Goal: Task Accomplishment & Management: Manage account settings

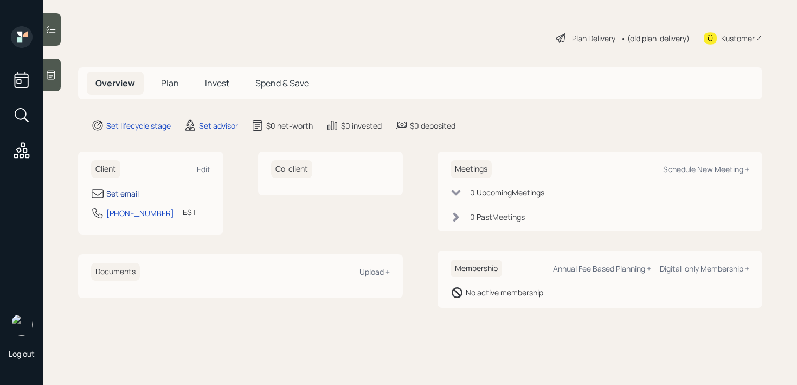
click at [126, 190] on div "Set email" at bounding box center [122, 193] width 33 height 11
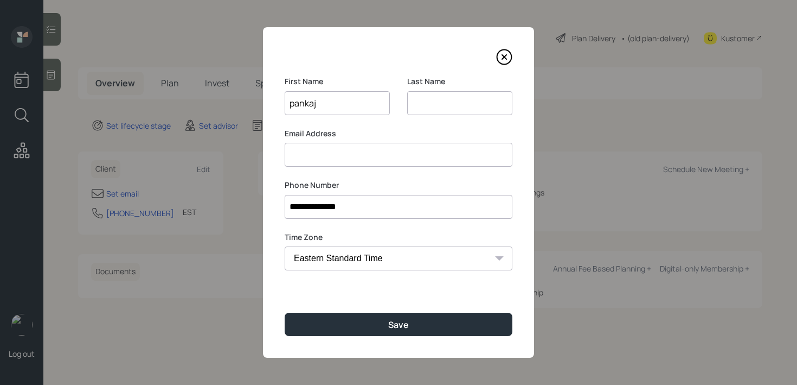
click at [292, 108] on input "pankaj" at bounding box center [337, 103] width 105 height 24
type input "Pankaj"
click at [455, 100] on input at bounding box center [459, 103] width 105 height 24
type input "[PERSON_NAME]"
click at [406, 140] on div "Email Address" at bounding box center [399, 147] width 228 height 39
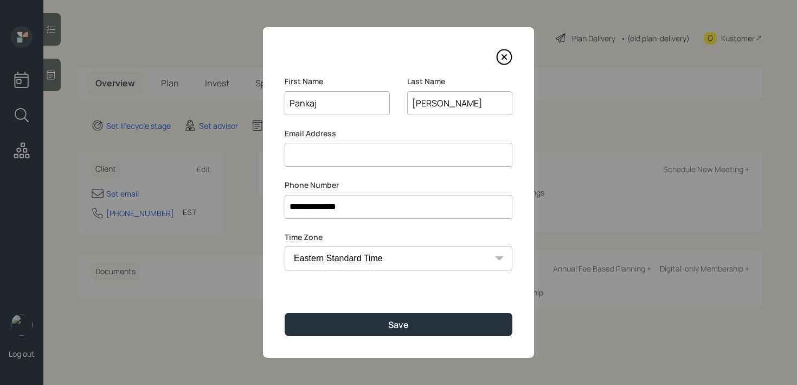
click at [400, 148] on input at bounding box center [399, 155] width 228 height 24
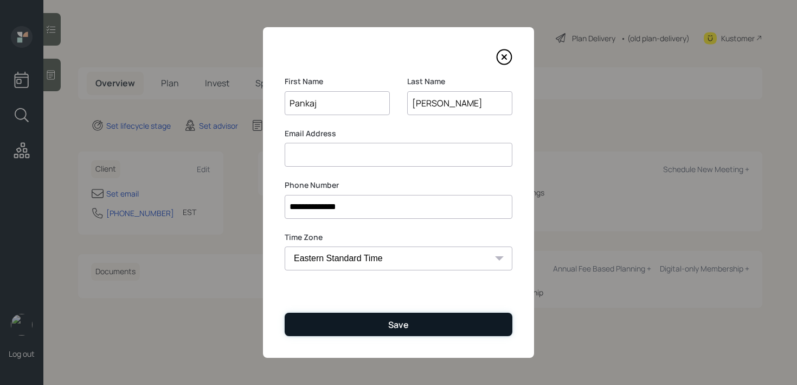
click at [393, 312] on button "Save" at bounding box center [399, 323] width 228 height 23
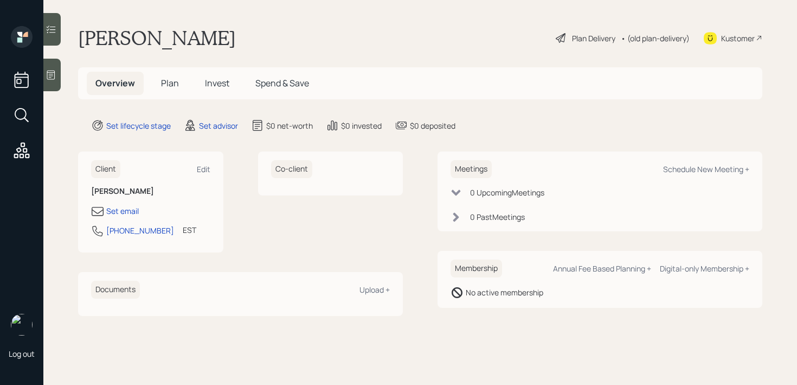
click at [52, 71] on icon at bounding box center [51, 74] width 11 height 11
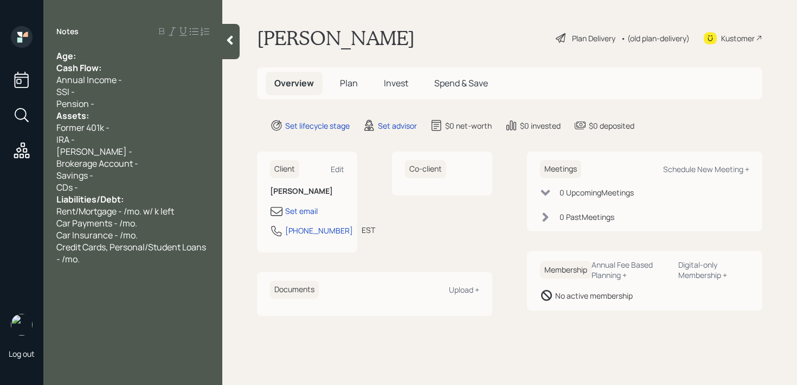
click at [130, 58] on div "Age:" at bounding box center [132, 56] width 153 height 12
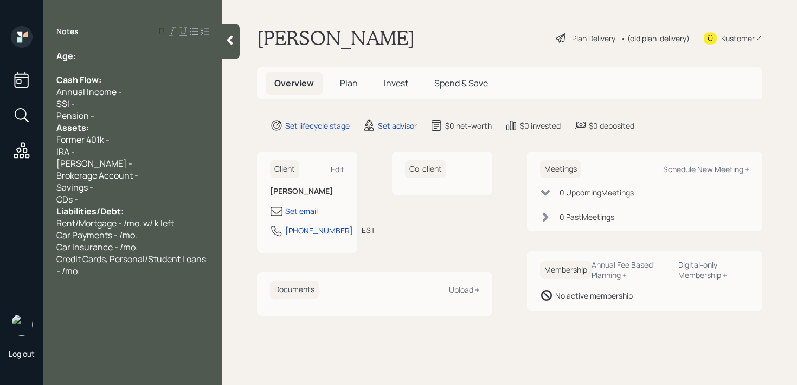
click at [105, 118] on div "Pension -" at bounding box center [132, 116] width 153 height 12
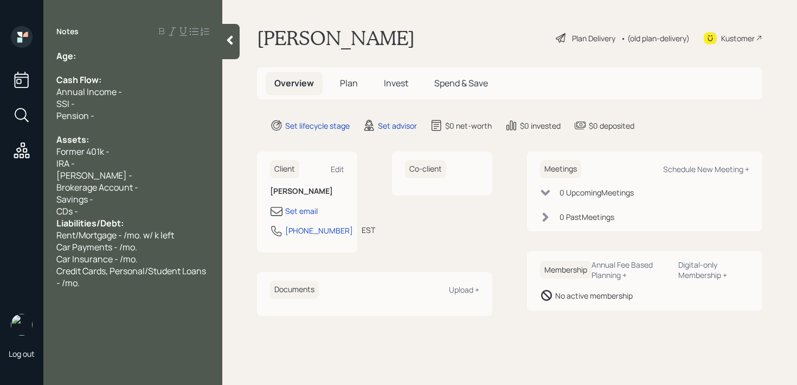
click at [122, 213] on div "CDs -" at bounding box center [132, 211] width 153 height 12
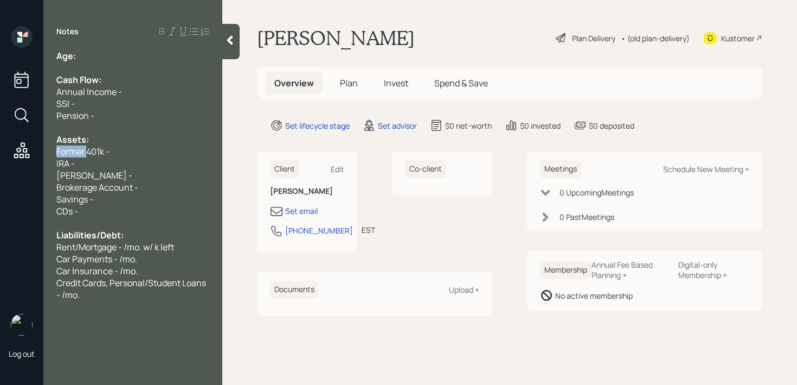
drag, startPoint x: 86, startPoint y: 150, endPoint x: 16, endPoint y: 150, distance: 70.5
click at [16, 150] on div "Log out Notes Age: Cash Flow: Annual Income - SSI - Pension - Assets: Former 40…" at bounding box center [398, 192] width 797 height 385
click at [167, 145] on div "Current 401k -" at bounding box center [132, 151] width 153 height 12
click at [98, 60] on div "Age:" at bounding box center [132, 56] width 153 height 12
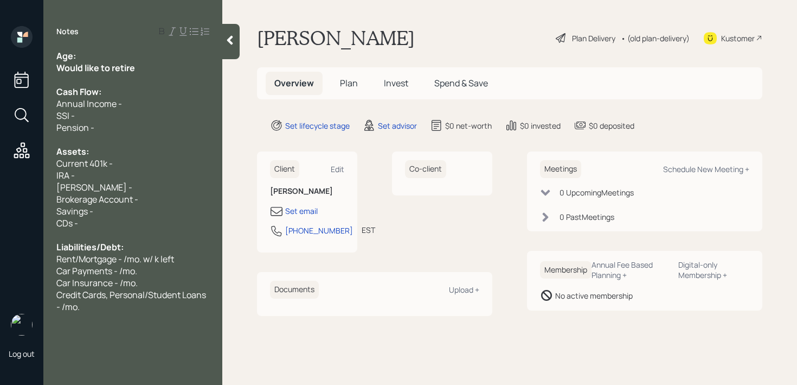
click at [152, 53] on div "Age:" at bounding box center [132, 56] width 153 height 12
drag, startPoint x: 87, startPoint y: 56, endPoint x: 76, endPoint y: 56, distance: 10.3
click at [76, 56] on span "Age: [DEMOGRAPHIC_DATA]" at bounding box center [116, 56] width 121 height 12
drag, startPoint x: 119, startPoint y: 64, endPoint x: 0, endPoint y: 64, distance: 119.3
click at [0, 64] on div "Log out Notes Age: [DEMOGRAPHIC_DATA] Would like to retire Cash Flow: Annual In…" at bounding box center [398, 192] width 797 height 385
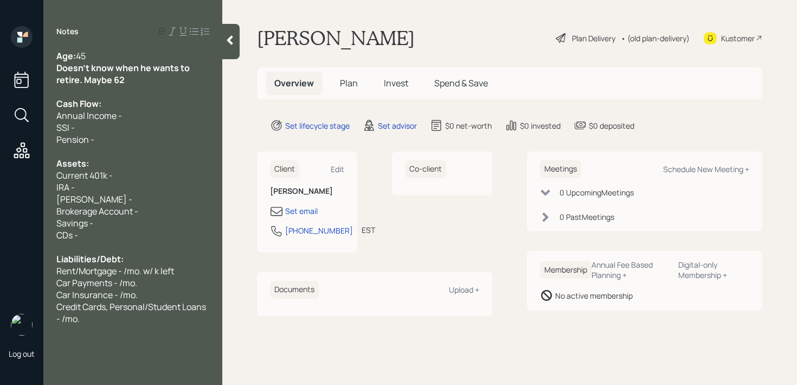
click at [110, 104] on div "Cash Flow:" at bounding box center [132, 104] width 153 height 12
click at [139, 118] on div "Annual Income -" at bounding box center [132, 116] width 153 height 12
drag, startPoint x: 120, startPoint y: 146, endPoint x: 35, endPoint y: 126, distance: 87.5
click at [35, 126] on div "Log out Notes Age: [DEMOGRAPHIC_DATA] Doesn't know when he wants to retire. May…" at bounding box center [398, 192] width 797 height 385
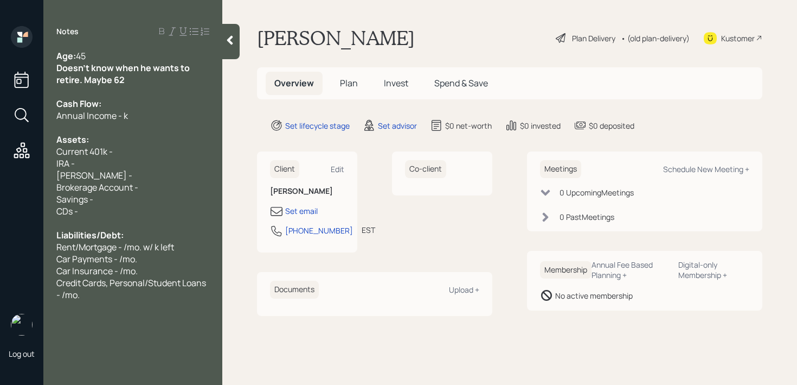
click at [123, 114] on span "Annual Income - k" at bounding box center [92, 116] width 72 height 12
click at [223, 36] on div at bounding box center [230, 41] width 17 height 35
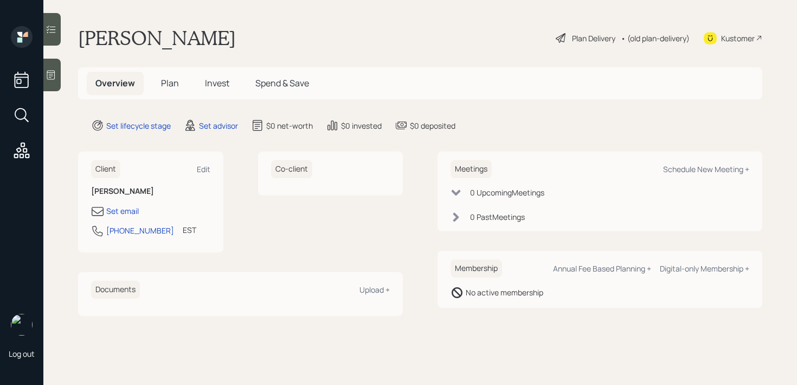
click at [54, 69] on icon at bounding box center [51, 74] width 11 height 11
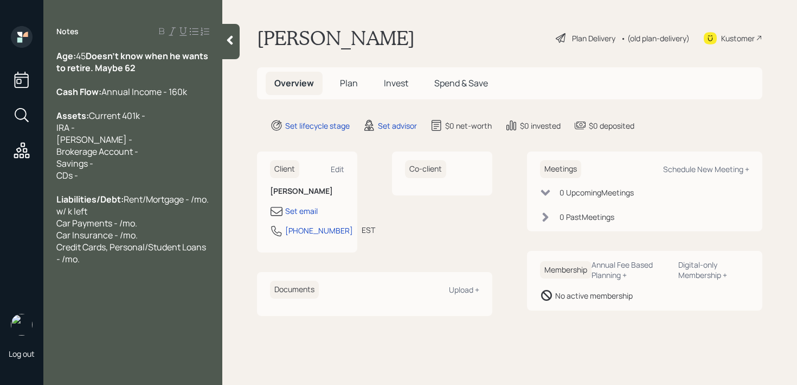
click at [140, 141] on div "Assets: Current 401k - IRA - [PERSON_NAME] - Brokerage Account - Savings - CDs -" at bounding box center [132, 146] width 153 height 72
click at [144, 153] on div "Assets: Current 401k - IRA - [PERSON_NAME] - Brokerage Account - Savings - CDs -" at bounding box center [132, 146] width 153 height 72
drag, startPoint x: 135, startPoint y: 164, endPoint x: 0, endPoint y: 164, distance: 134.5
click at [0, 164] on div "Log out Notes Age: [DEMOGRAPHIC_DATA] Doesn't know when he wants to retire. May…" at bounding box center [398, 192] width 797 height 385
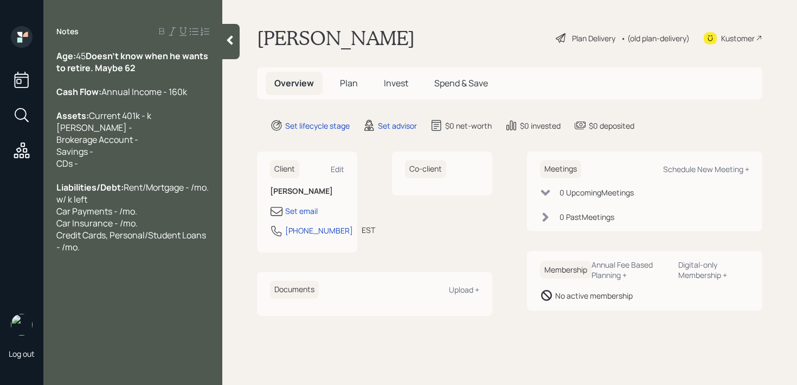
click at [125, 161] on div "Assets: Current 401k - k [PERSON_NAME] - Brokerage Account - Savings - CDs -" at bounding box center [132, 140] width 153 height 60
click at [139, 169] on div "Assets: Current 401k - k [PERSON_NAME] - 16k Brokerage Account - Savings - CDs -" at bounding box center [132, 140] width 153 height 60
click at [152, 164] on div "Assets: Current 401k - k [PERSON_NAME] - 16k Brokerage Account - Savings - CDs -" at bounding box center [132, 140] width 153 height 60
click at [153, 154] on div "Assets: Current 401k - k [PERSON_NAME] - 16k Brokerage Account - Savings - CDs -" at bounding box center [132, 140] width 153 height 60
click at [118, 152] on span "Current 401k - k [PERSON_NAME] - 16k Brokerage Account - Savings - CDs -" at bounding box center [103, 140] width 95 height 60
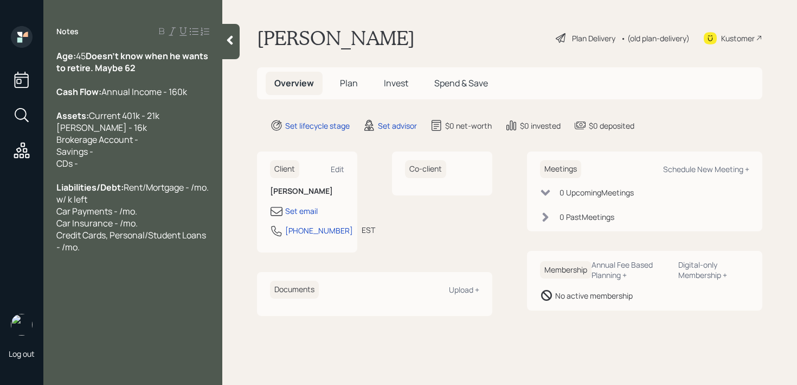
click at [193, 169] on div "Assets: Current 401k - 21k [PERSON_NAME] - 16k Brokerage Account - Savings - CD…" at bounding box center [132, 140] width 153 height 60
click at [156, 143] on div "Assets: Current 401k - 21k [PERSON_NAME] - 16k Brokerage Account - Savings - CD…" at bounding box center [132, 140] width 153 height 60
click at [156, 151] on div "Assets: Current 401k - 21k [PERSON_NAME] - 16k Brokerage Account - Savings - CD…" at bounding box center [132, 140] width 153 height 60
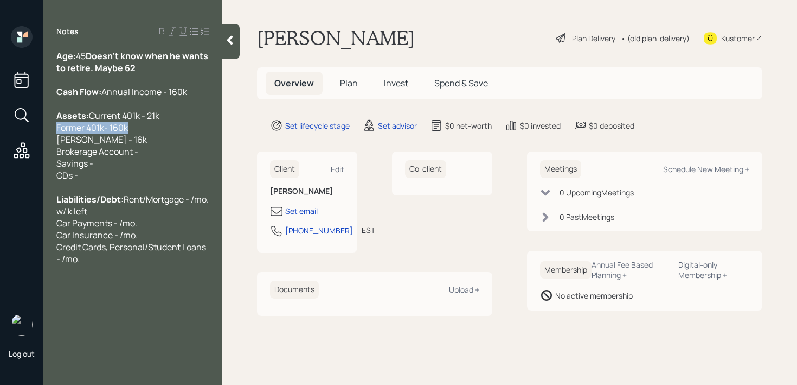
drag, startPoint x: 129, startPoint y: 163, endPoint x: 0, endPoint y: 163, distance: 128.5
click at [0, 163] on div "Log out Notes Age: [DEMOGRAPHIC_DATA] Doesn't know when he wants to retire. May…" at bounding box center [398, 192] width 797 height 385
click at [111, 163] on span "Former 401k- 160k [PERSON_NAME] - 16k Brokerage Account - Savings - CDs -" at bounding box center [101, 151] width 91 height 60
drag, startPoint x: 155, startPoint y: 163, endPoint x: 40, endPoint y: 163, distance: 115.0
click at [40, 163] on div "Log out Notes Age: [DEMOGRAPHIC_DATA] Doesn't know when he wants to retire. May…" at bounding box center [398, 192] width 797 height 385
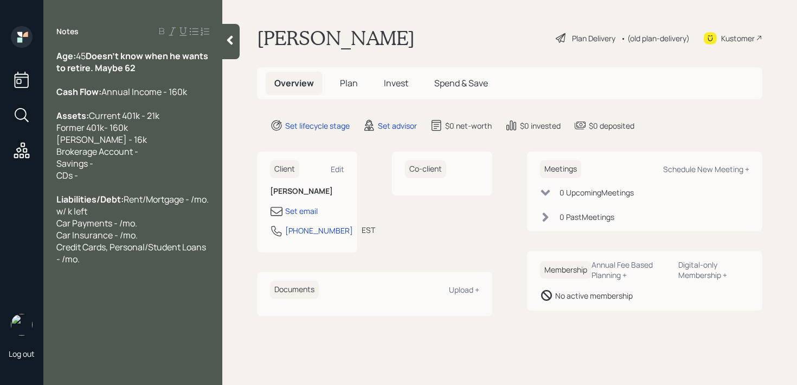
click at [108, 176] on span "Former 401k- 160k [PERSON_NAME] - 16k Brokerage Account - Savings - CDs -" at bounding box center [101, 151] width 91 height 60
drag, startPoint x: 103, startPoint y: 161, endPoint x: 0, endPoint y: 161, distance: 103.0
click at [1, 161] on div "Log out Notes Age: [DEMOGRAPHIC_DATA] Doesn't know when he wants to retire. May…" at bounding box center [398, 192] width 797 height 385
click at [114, 158] on span "Former 401k - 160k [PERSON_NAME] - 16k Brokerage Account - Savings - CDs -" at bounding box center [101, 151] width 91 height 60
drag, startPoint x: 133, startPoint y: 158, endPoint x: 29, endPoint y: 158, distance: 104.7
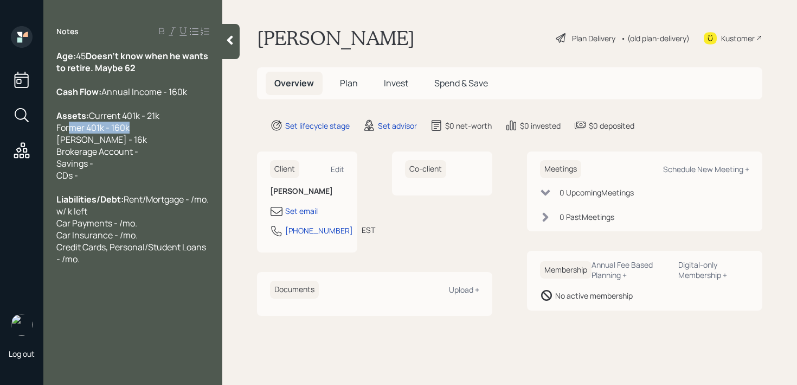
click at [29, 158] on div "Log out Notes Age: [DEMOGRAPHIC_DATA] Doesn't know when he wants to retire. May…" at bounding box center [398, 192] width 797 height 385
click at [107, 121] on span "Current 401k - 21k" at bounding box center [124, 116] width 71 height 12
click at [141, 121] on div "Assets: Current 401k - 21k" at bounding box center [132, 116] width 153 height 12
click at [123, 121] on span "Current 401k - 21k" at bounding box center [124, 116] width 71 height 12
drag, startPoint x: 144, startPoint y: 177, endPoint x: 76, endPoint y: 177, distance: 67.8
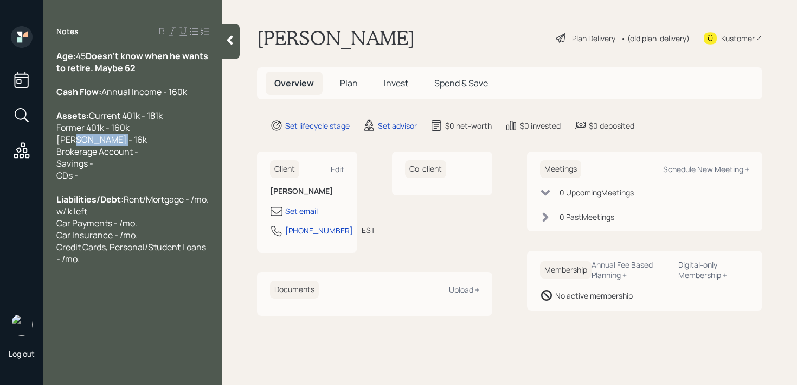
click at [76, 177] on div "Former 401k - 160k [PERSON_NAME] - 16k Brokerage Account - Savings - CDs -" at bounding box center [132, 151] width 153 height 60
click at [101, 176] on span "Former 401k - 160k [PERSON_NAME] - 16k Brokerage Account - Savings - CDs -" at bounding box center [101, 151] width 91 height 60
drag, startPoint x: 151, startPoint y: 169, endPoint x: 34, endPoint y: 163, distance: 117.9
click at [33, 163] on div "Log out Notes Age: [DEMOGRAPHIC_DATA] Doesn't know when he wants to retire. May…" at bounding box center [398, 192] width 797 height 385
click at [34, 163] on div "Log out" at bounding box center [21, 192] width 43 height 385
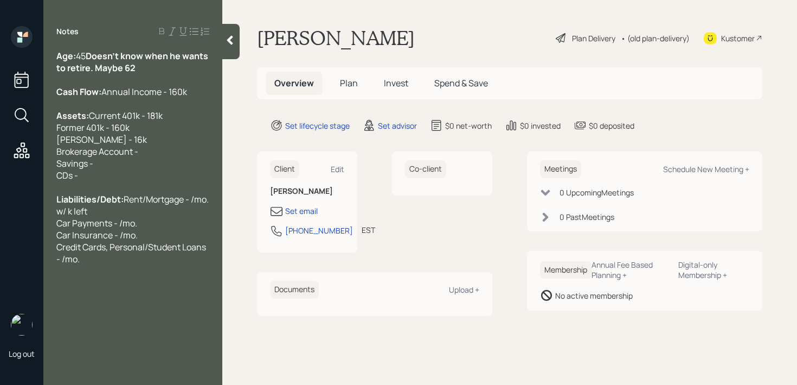
click at [141, 163] on div "Former 401k - 160k [PERSON_NAME] - 16k Brokerage Account - Savings - CDs -" at bounding box center [132, 151] width 153 height 60
drag, startPoint x: 149, startPoint y: 161, endPoint x: 0, endPoint y: 161, distance: 148.6
click at [0, 161] on div "Log out Notes Age: [DEMOGRAPHIC_DATA] Doesn't know when he wants to retire. May…" at bounding box center [398, 192] width 797 height 385
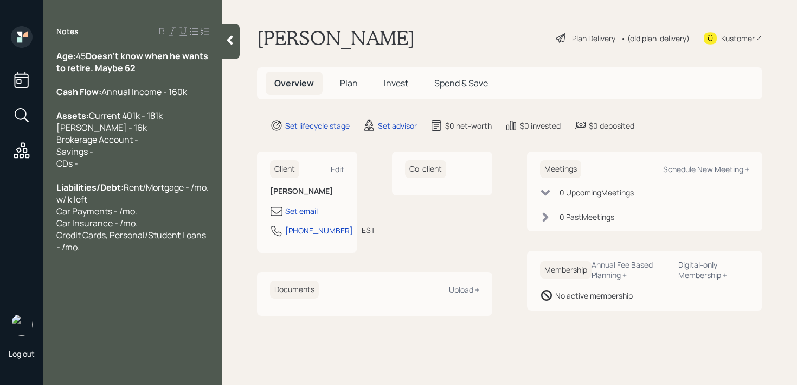
click at [149, 169] on div "Assets: Current 401k - 181k [PERSON_NAME] - 16k Brokerage Account - Savings - C…" at bounding box center [132, 140] width 153 height 60
click at [147, 169] on div "Assets: Current 401k - 181k [PERSON_NAME] - 16k Brokerage Account - Savings - 4…" at bounding box center [132, 140] width 153 height 60
click at [153, 169] on div "Assets: Current 401k - 181k [PERSON_NAME] - 16k Brokerage Account - Savings - 4…" at bounding box center [132, 140] width 153 height 60
click at [158, 169] on div "Assets: Current 401k - 181k [PERSON_NAME] - 16k RH Brokerage Account - k Saving…" at bounding box center [132, 140] width 153 height 60
click at [135, 253] on span "Rent/Mortgage - /mo. w/ k left Car Payments - /mo. Car Insurance - /mo. Credit …" at bounding box center [133, 217] width 154 height 72
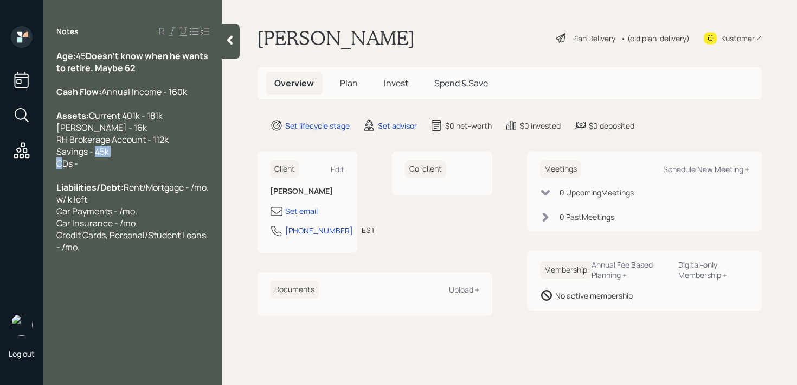
drag, startPoint x: 101, startPoint y: 201, endPoint x: 15, endPoint y: 201, distance: 85.7
click at [15, 201] on div "Log out Notes Age: [DEMOGRAPHIC_DATA] Doesn't know when he wants to retire. May…" at bounding box center [398, 192] width 797 height 385
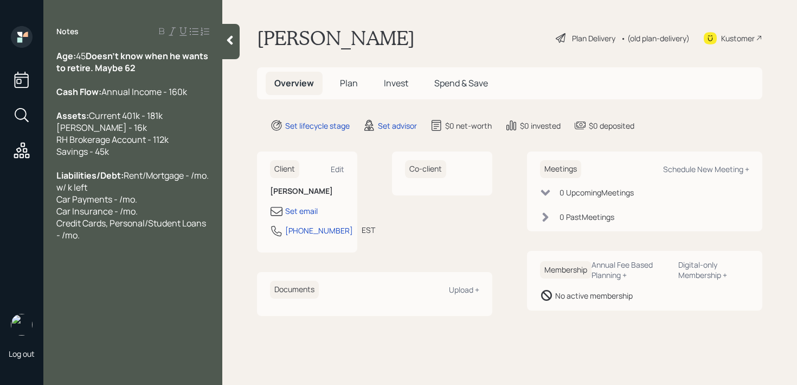
click at [129, 157] on div "Assets: Current 401k - 181k [PERSON_NAME] - 16k RH Brokerage Account - 112k Sav…" at bounding box center [132, 134] width 153 height 48
click at [106, 282] on div "Notes Age: [DEMOGRAPHIC_DATA] Doesn't know when he wants to retire. Maybe 62 Ca…" at bounding box center [132, 198] width 179 height 345
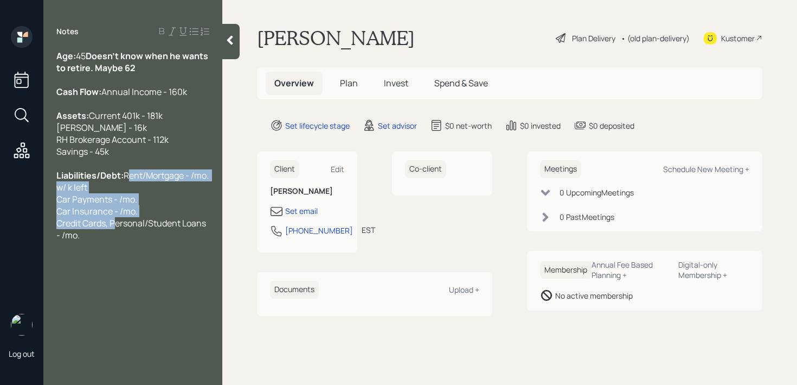
drag, startPoint x: 111, startPoint y: 264, endPoint x: 56, endPoint y: 227, distance: 65.6
click at [56, 227] on span "Rent/Mortgage - /mo. w/ k left Car Payments - /mo. Car Insurance - /mo. Credit …" at bounding box center [133, 205] width 154 height 72
drag, startPoint x: 92, startPoint y: 258, endPoint x: 52, endPoint y: 225, distance: 52.0
click at [52, 225] on div "Age: [DEMOGRAPHIC_DATA] Doesn't know when he wants to retire. Maybe 62 Cash Flo…" at bounding box center [132, 145] width 179 height 191
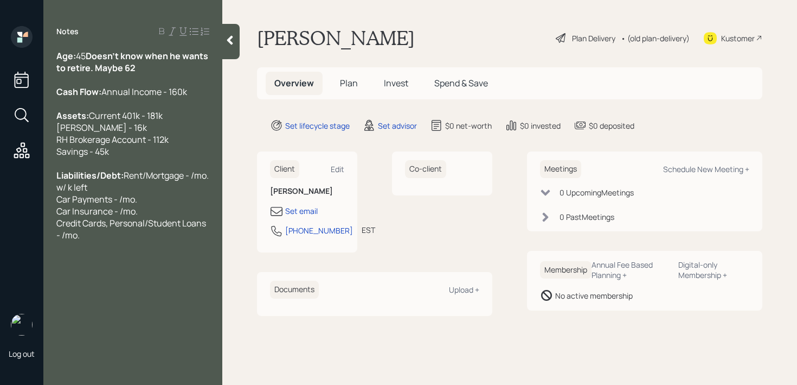
click at [52, 225] on div "Age: [DEMOGRAPHIC_DATA] Doesn't know when he wants to retire. Maybe 62 Cash Flo…" at bounding box center [132, 145] width 179 height 191
click at [98, 241] on div "Liabilities/Debt: Rent/Mortgage - /mo. w/ k left Car Payments - /mo. Car Insura…" at bounding box center [132, 205] width 153 height 72
drag, startPoint x: 98, startPoint y: 271, endPoint x: 47, endPoint y: 224, distance: 69.5
click at [47, 224] on div "Age: [DEMOGRAPHIC_DATA] Doesn't know when he wants to retire. Maybe 62 Cash Flo…" at bounding box center [132, 145] width 179 height 191
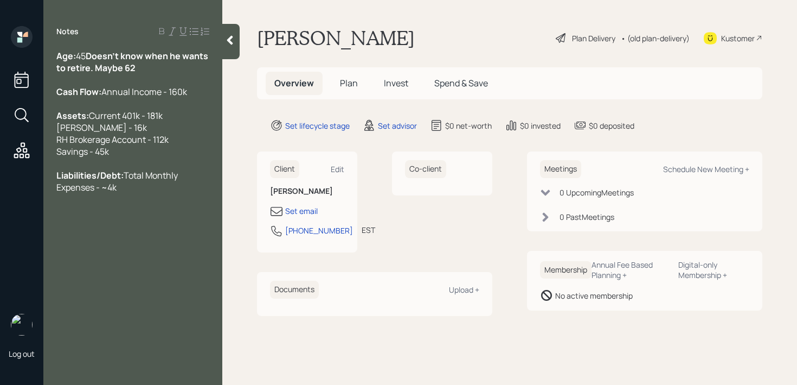
click at [182, 193] on div "Liabilities/Debt: Total Monthly Expenses - ~4k" at bounding box center [132, 181] width 153 height 24
click at [298, 212] on div "Set email" at bounding box center [301, 210] width 33 height 11
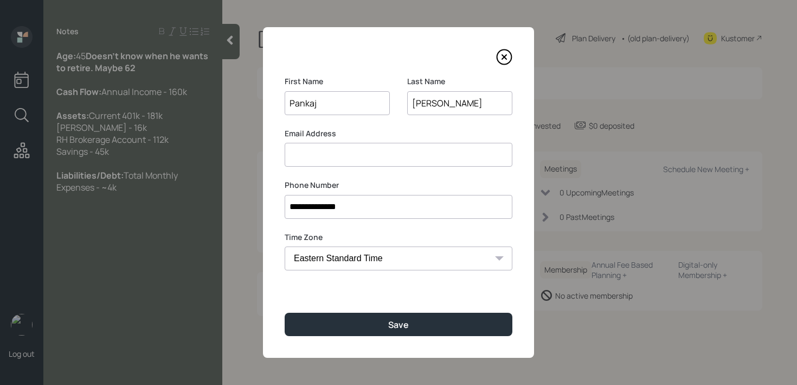
click at [351, 152] on input at bounding box center [399, 155] width 228 height 24
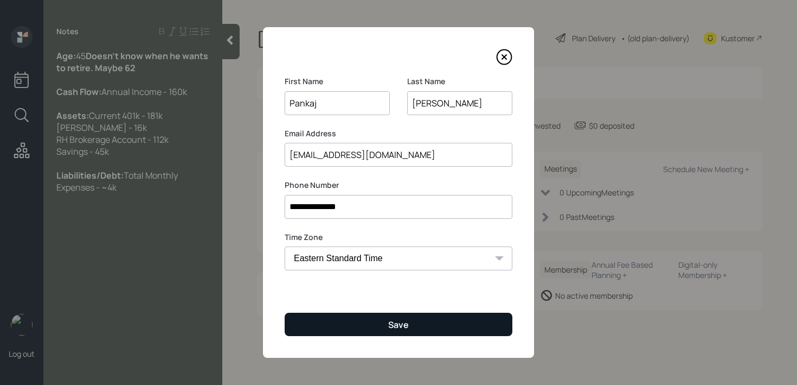
type input "[EMAIL_ADDRESS][DOMAIN_NAME]"
click at [369, 322] on button "Save" at bounding box center [399, 323] width 228 height 23
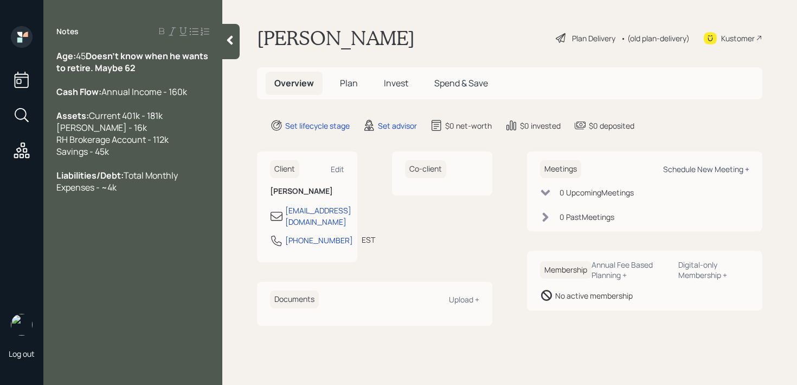
click at [728, 168] on div "Schedule New Meeting +" at bounding box center [706, 169] width 86 height 10
select select "round-[PERSON_NAME]"
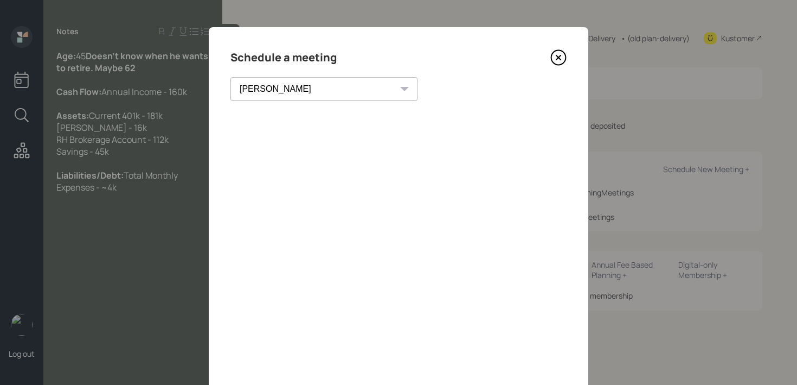
click at [563, 66] on div "Schedule a meeting" at bounding box center [398, 57] width 336 height 17
click at [561, 58] on icon at bounding box center [558, 57] width 16 height 16
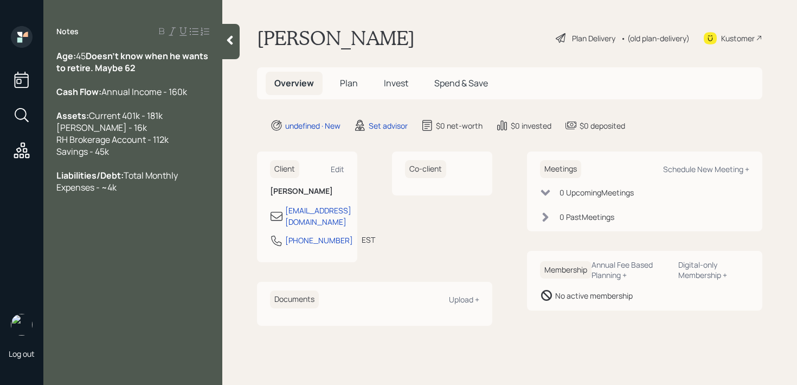
click at [730, 39] on div "Kustomer" at bounding box center [738, 38] width 34 height 11
click at [206, 193] on div "Liabilities/Debt: Total Monthly Expenses - ~4k" at bounding box center [132, 181] width 153 height 24
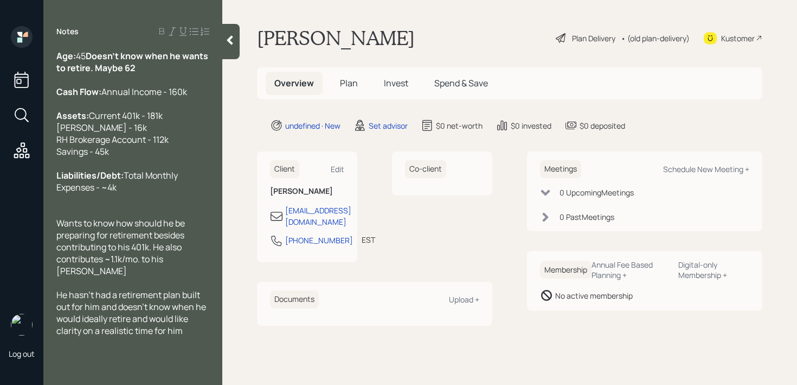
click at [135, 60] on div "Age: [DEMOGRAPHIC_DATA] Doesn't know when he wants to retire. Maybe 62" at bounding box center [132, 62] width 153 height 24
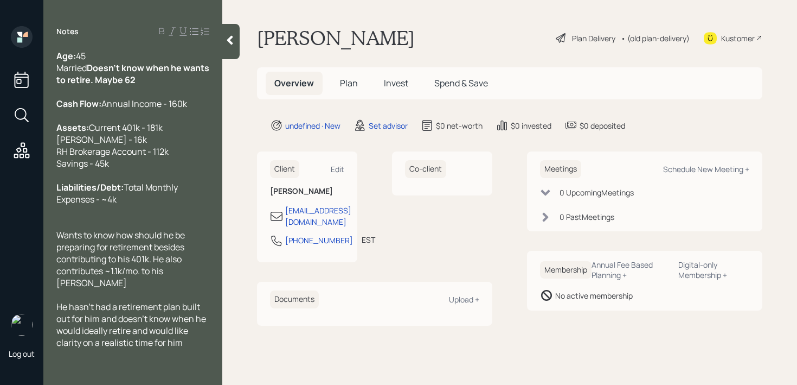
scroll to position [12, 0]
click at [188, 229] on div at bounding box center [132, 223] width 153 height 12
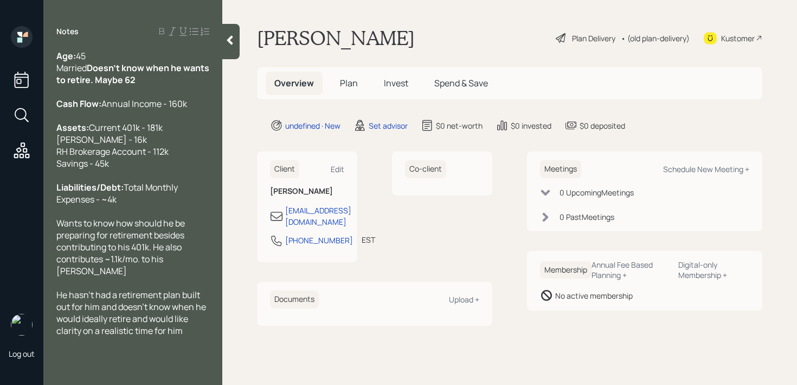
scroll to position [0, 0]
click at [191, 336] on div "He hasn't had a retirement plan built out for him and doesn't know when he woul…" at bounding box center [132, 313] width 153 height 48
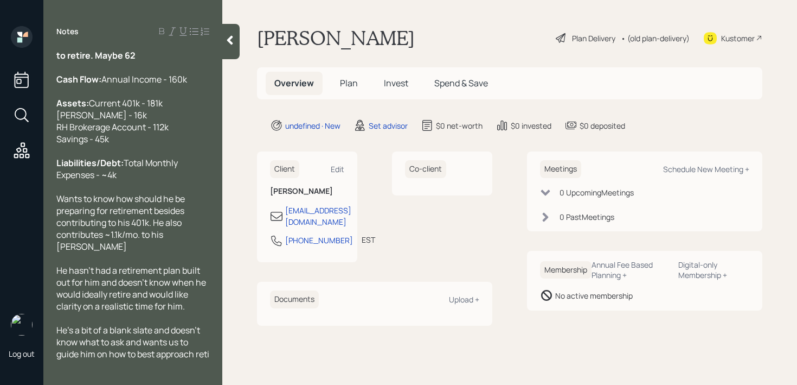
scroll to position [48, 0]
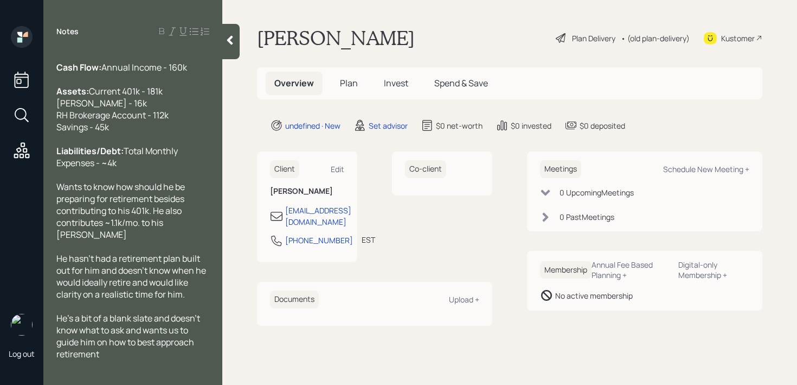
click at [237, 43] on div at bounding box center [230, 41] width 17 height 35
